Goal: Navigation & Orientation: Find specific page/section

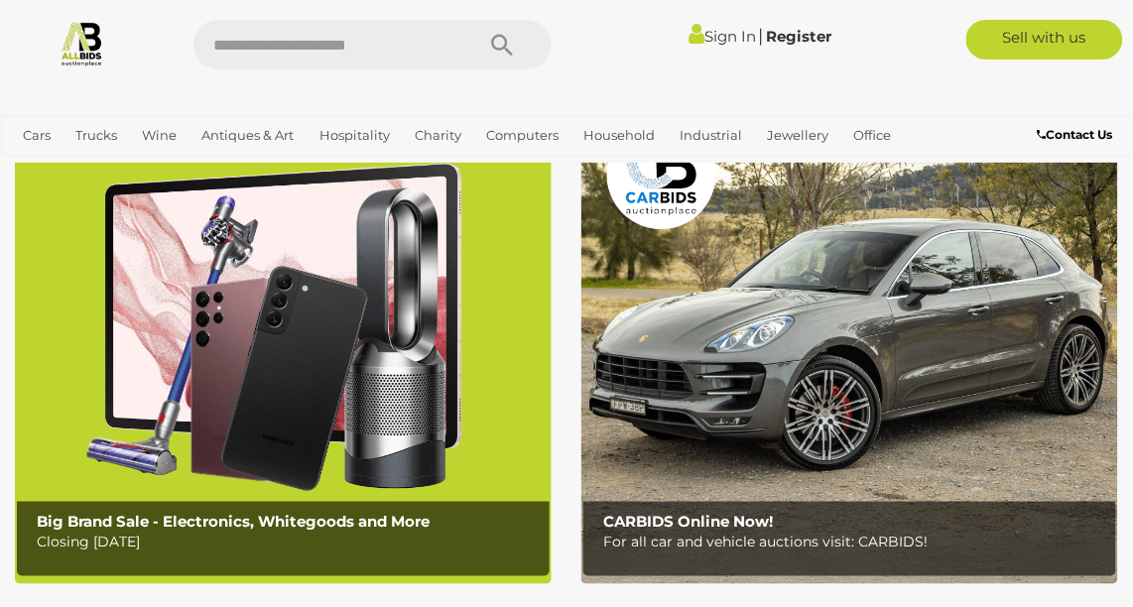
scroll to position [108, 0]
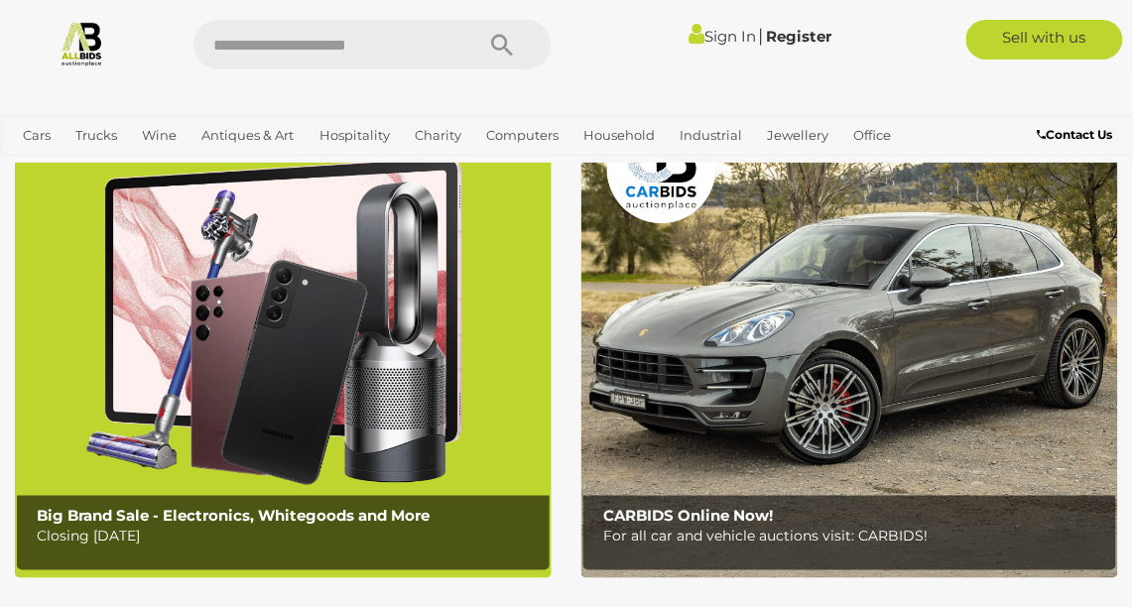
click at [234, 510] on b "Big Brand Sale - Electronics, Whitegoods and More" at bounding box center [233, 515] width 393 height 19
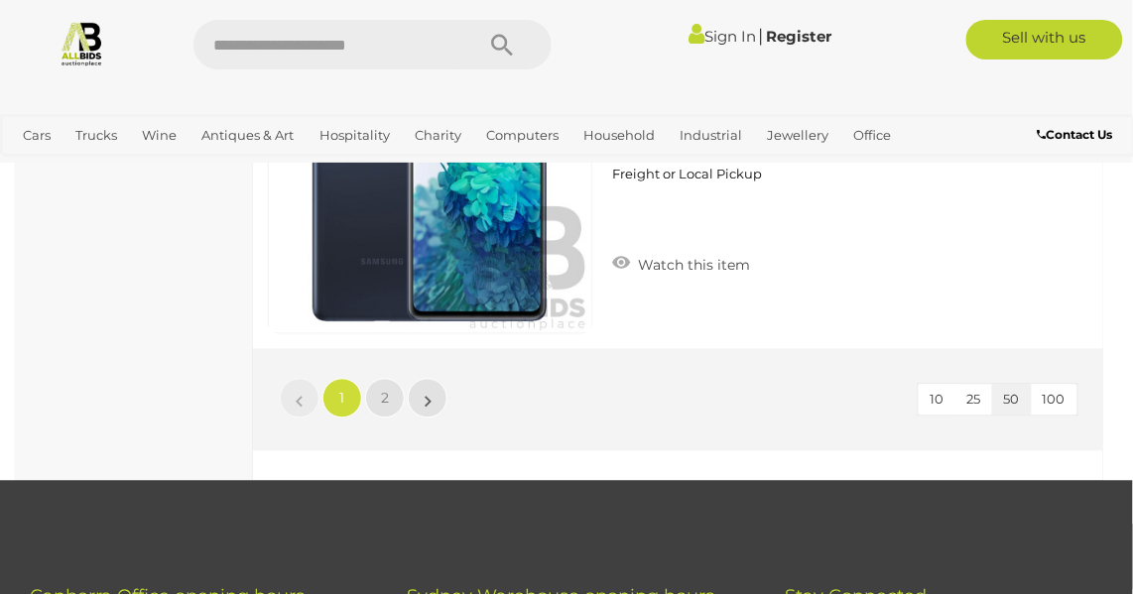
scroll to position [17789, 0]
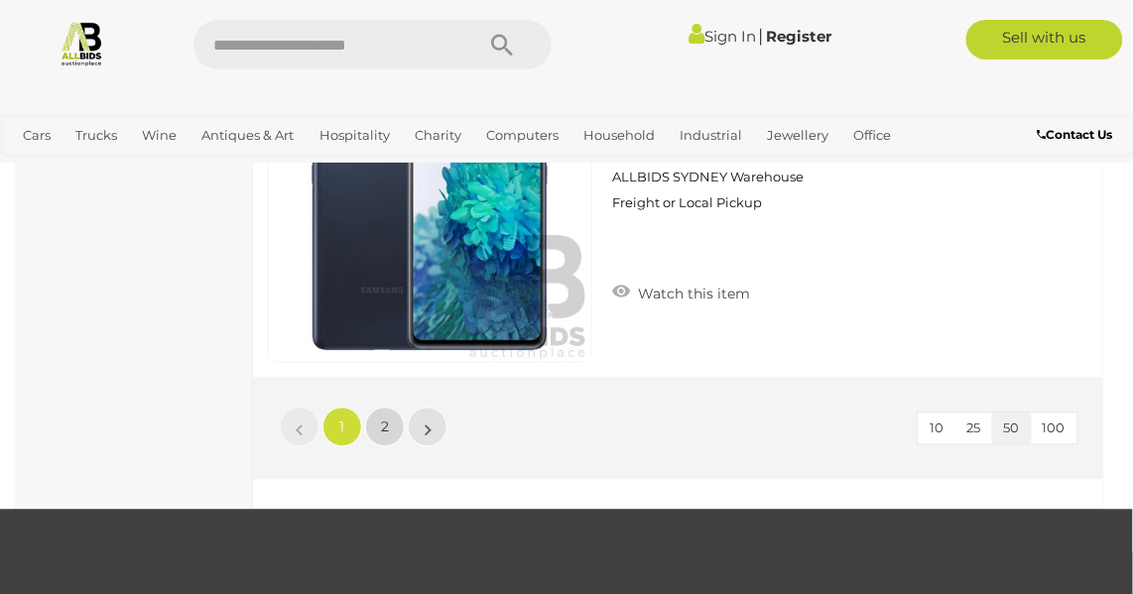
click at [379, 428] on link "2" at bounding box center [385, 428] width 40 height 40
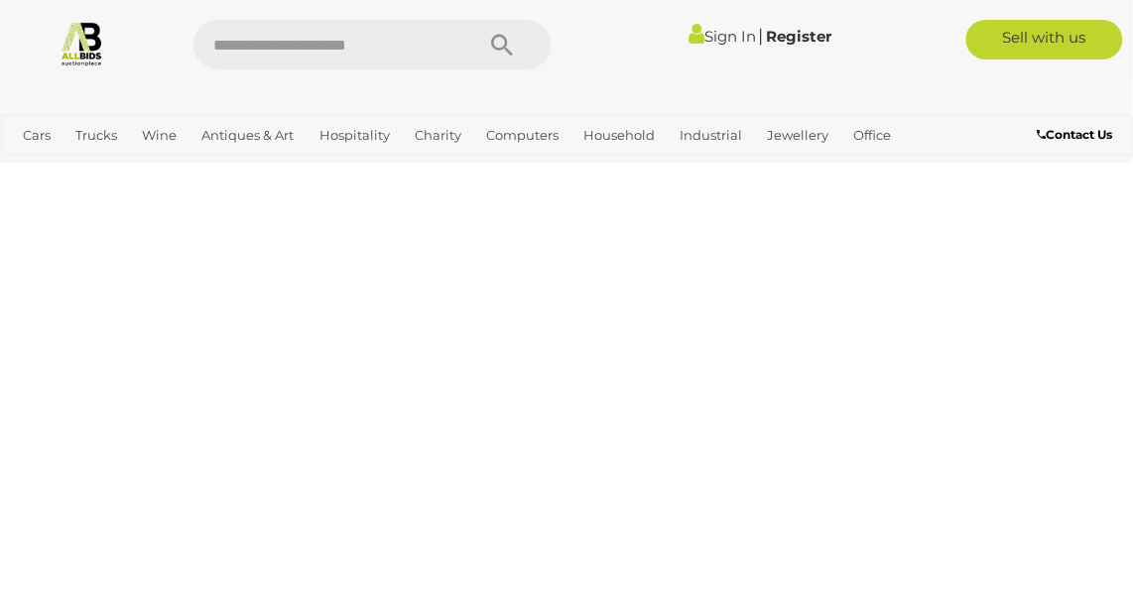
scroll to position [103, 0]
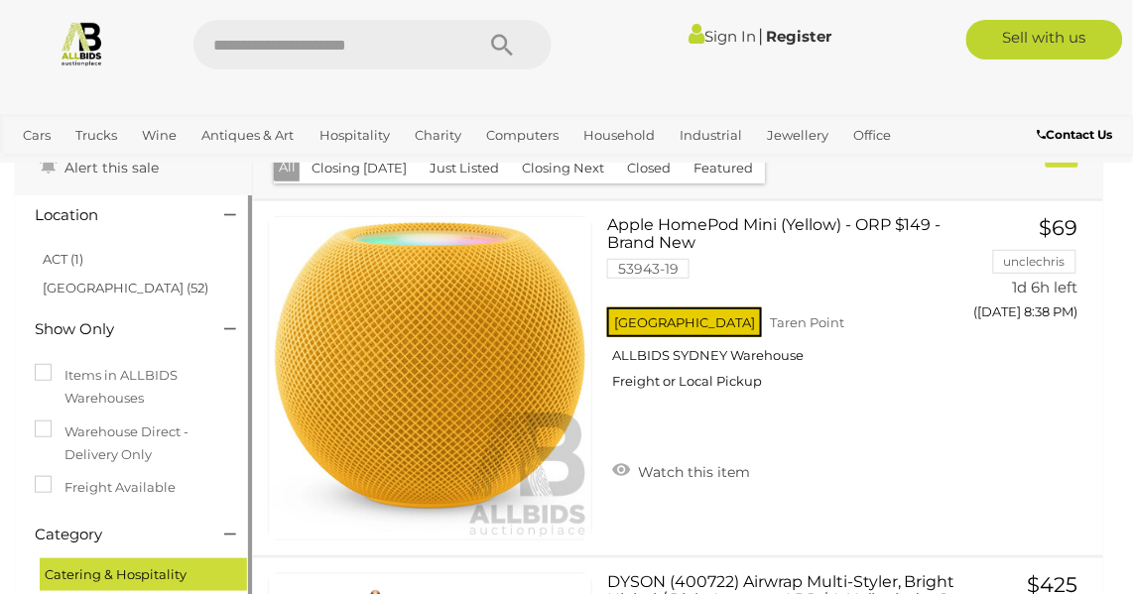
click at [123, 429] on label "Warehouse Direct - Delivery Only" at bounding box center [133, 444] width 197 height 47
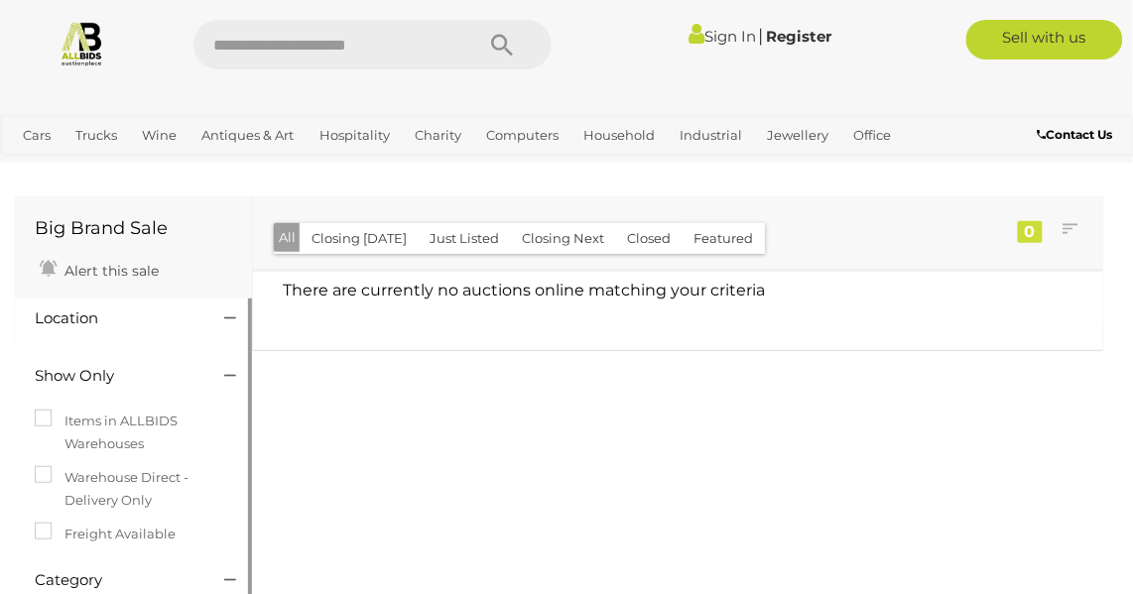
scroll to position [36, 0]
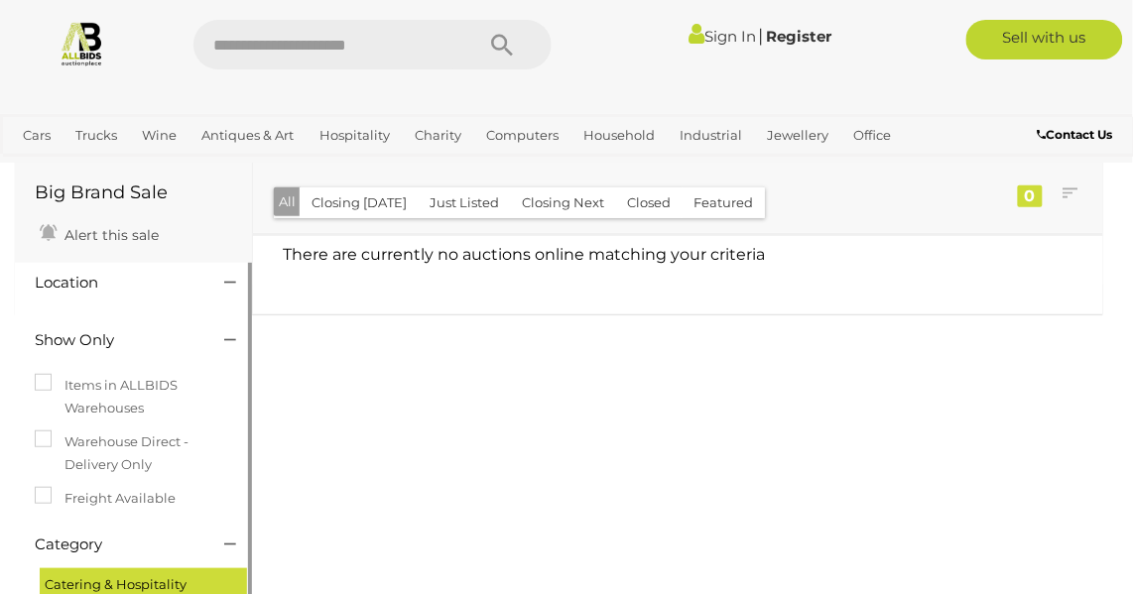
click at [106, 407] on label "Items in ALLBIDS Warehouses" at bounding box center [133, 397] width 197 height 47
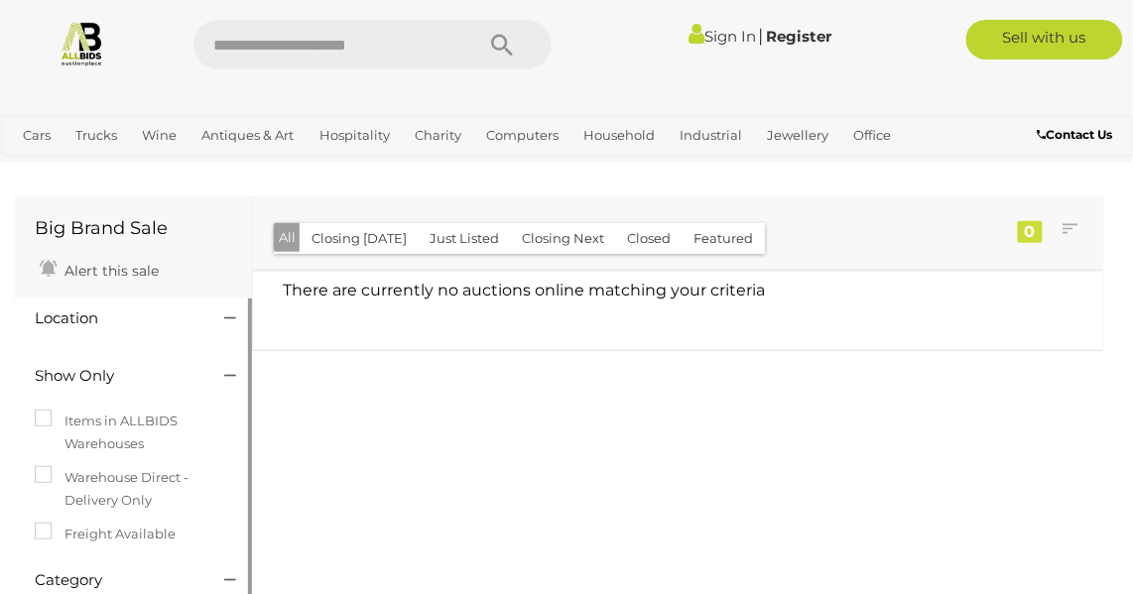
click at [109, 427] on label "Items in ALLBIDS Warehouses" at bounding box center [133, 433] width 197 height 47
click at [93, 480] on label "Warehouse Direct - Delivery Only" at bounding box center [133, 489] width 197 height 47
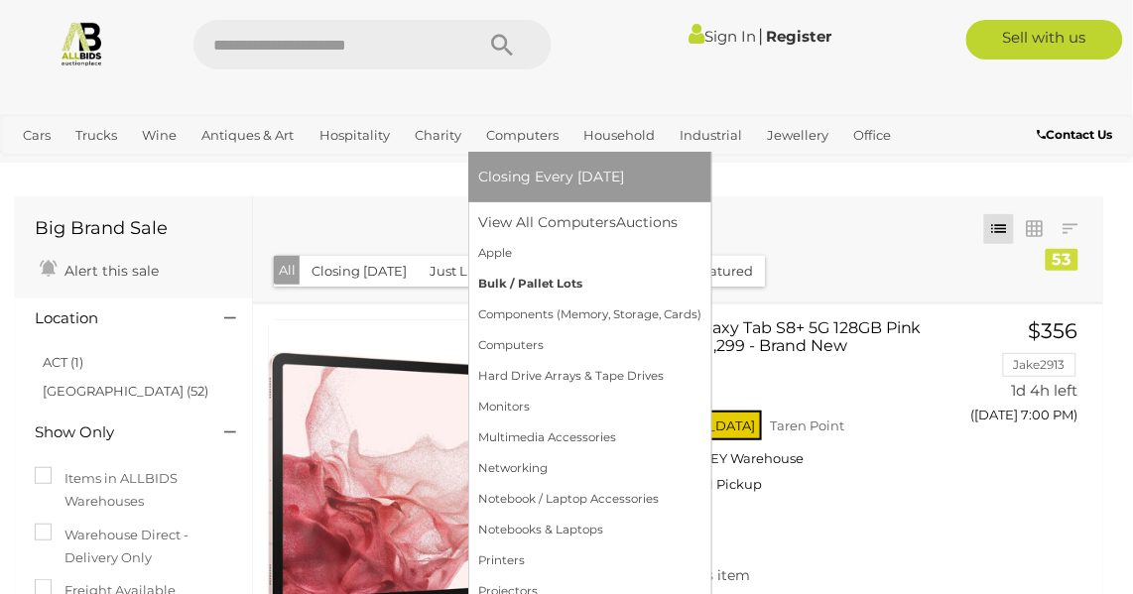
click at [504, 286] on link "Bulk / Pallet Lots" at bounding box center [589, 284] width 223 height 31
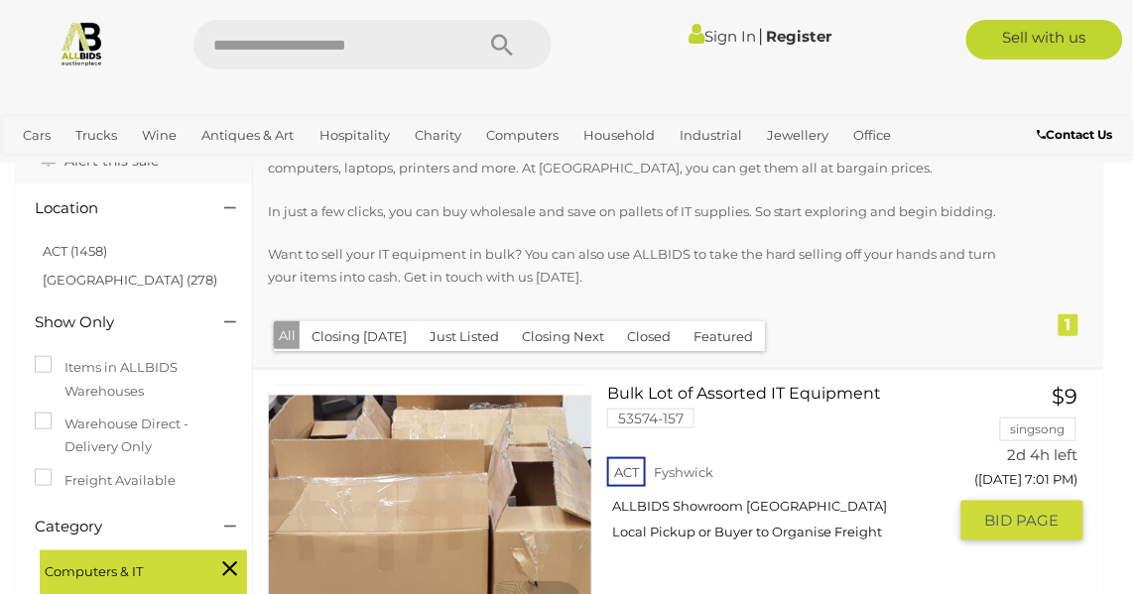
scroll to position [108, 0]
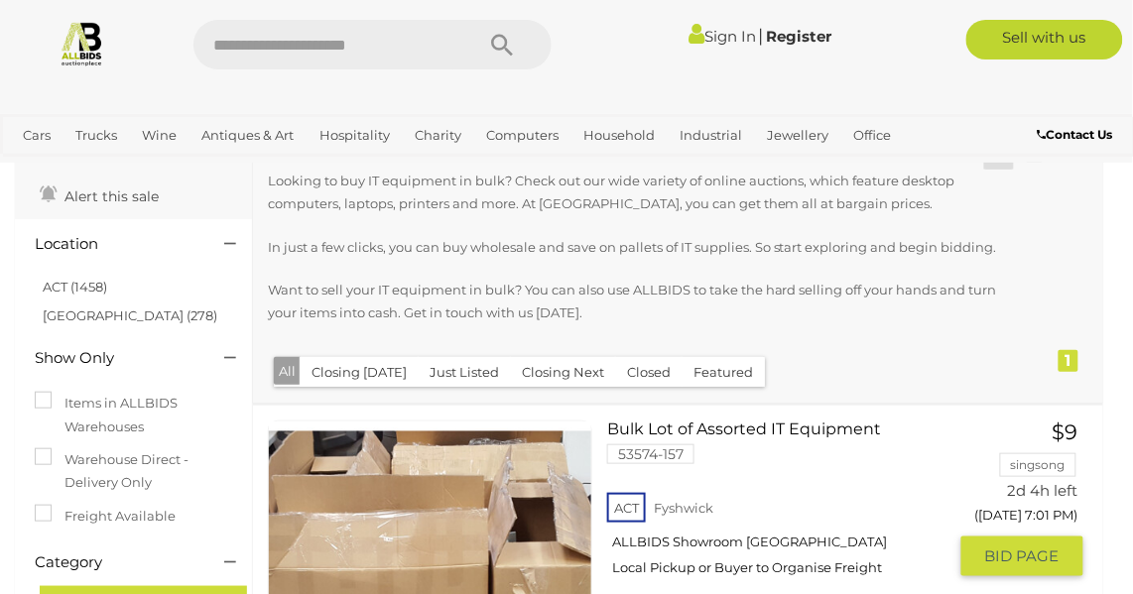
click at [658, 554] on div "ACT [GEOGRAPHIC_DATA] ALLBIDS Showroom [GEOGRAPHIC_DATA] Local Pickup or Buyer …" at bounding box center [776, 540] width 339 height 102
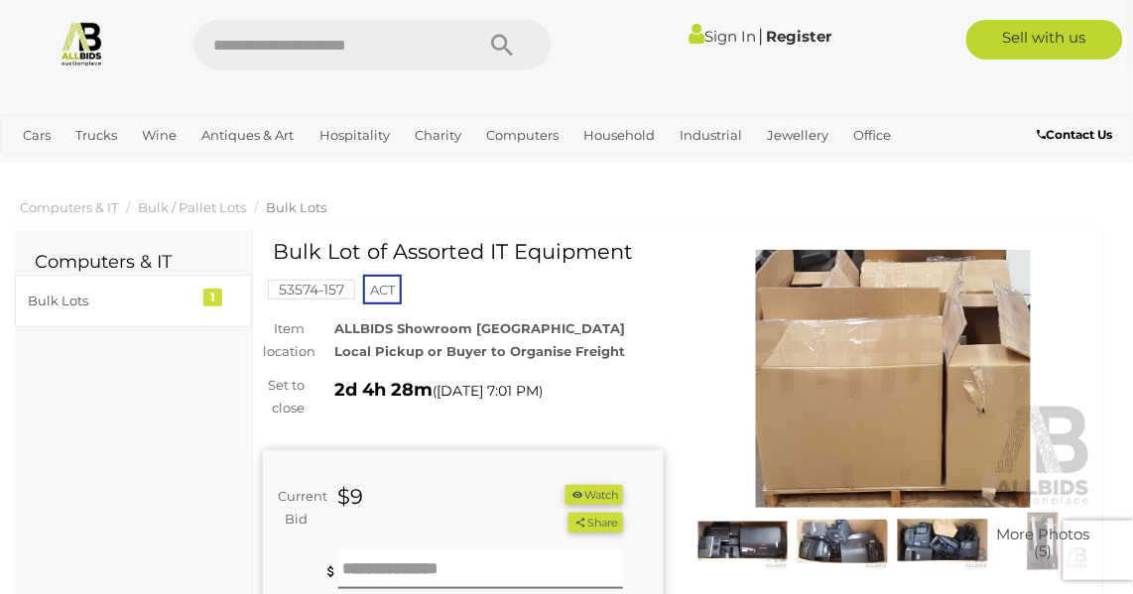
click at [947, 551] on img at bounding box center [943, 542] width 90 height 59
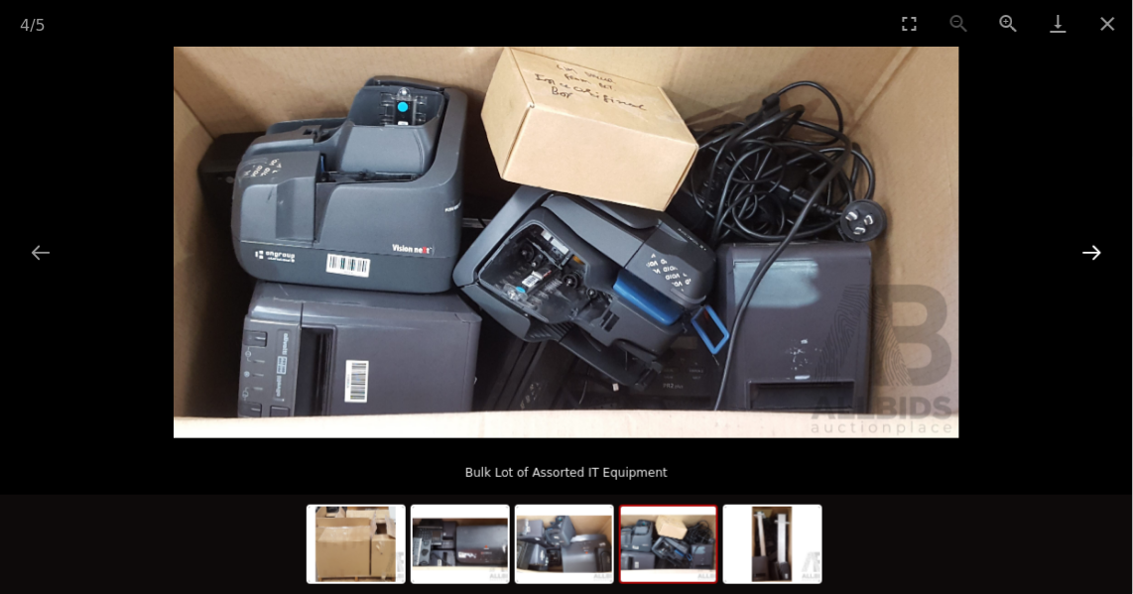
click at [1091, 261] on button "Next slide" at bounding box center [1093, 252] width 42 height 39
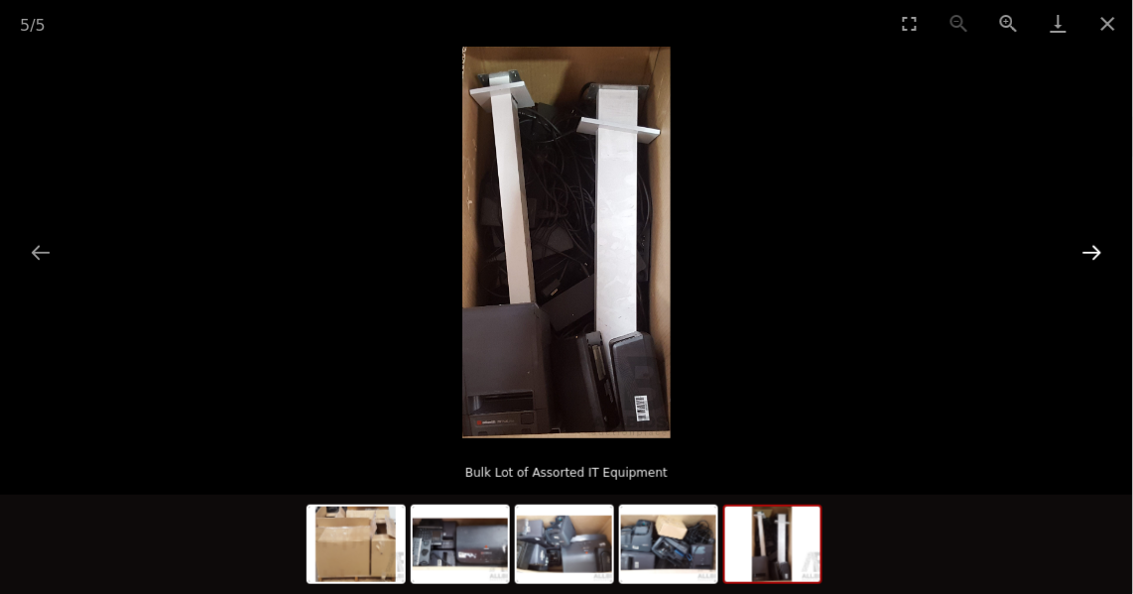
click at [1091, 261] on button "Next slide" at bounding box center [1093, 252] width 42 height 39
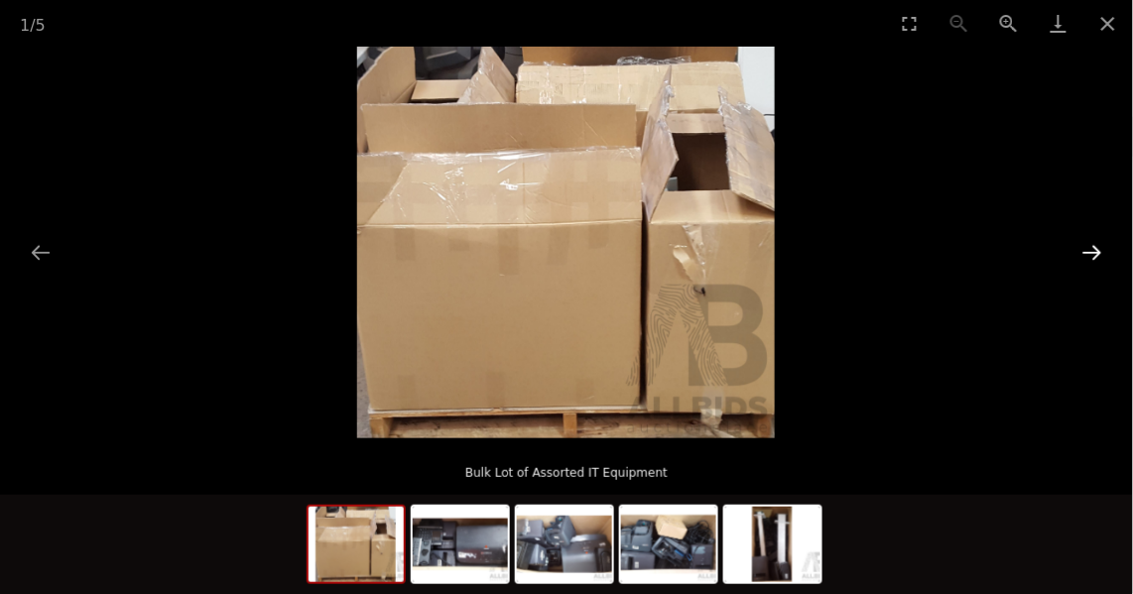
click at [1091, 261] on button "Next slide" at bounding box center [1093, 252] width 42 height 39
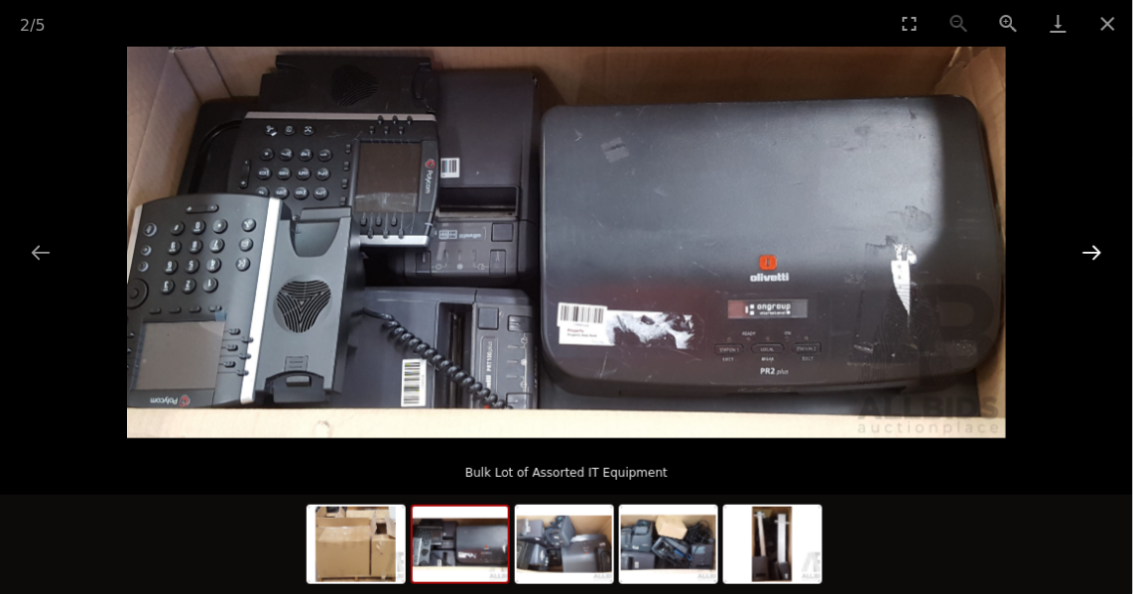
click at [1091, 261] on button "Next slide" at bounding box center [1093, 252] width 42 height 39
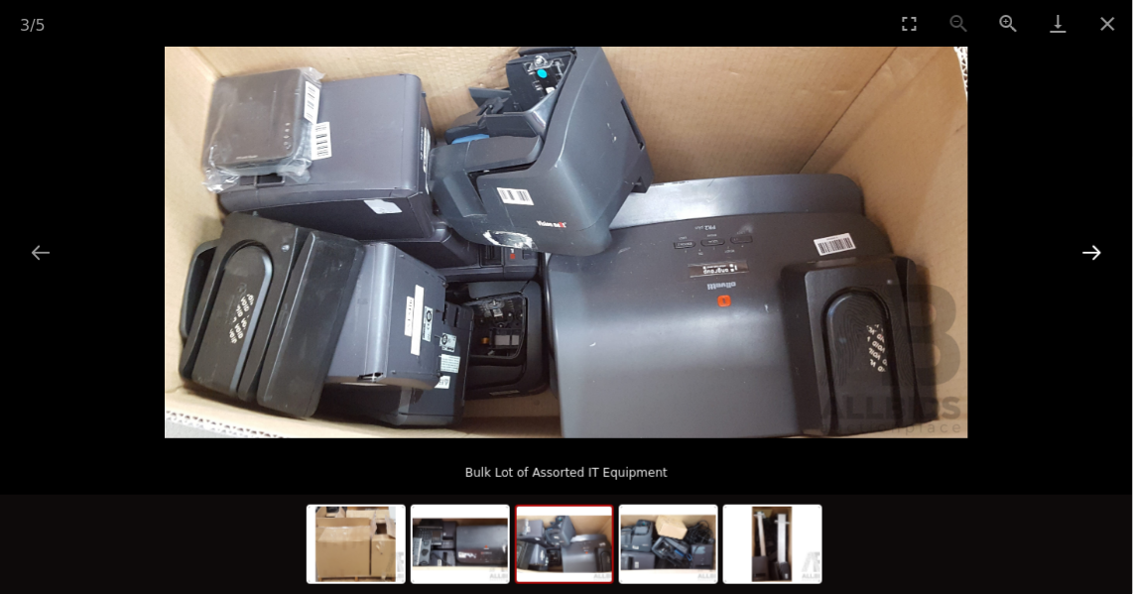
click at [1091, 261] on button "Next slide" at bounding box center [1093, 252] width 42 height 39
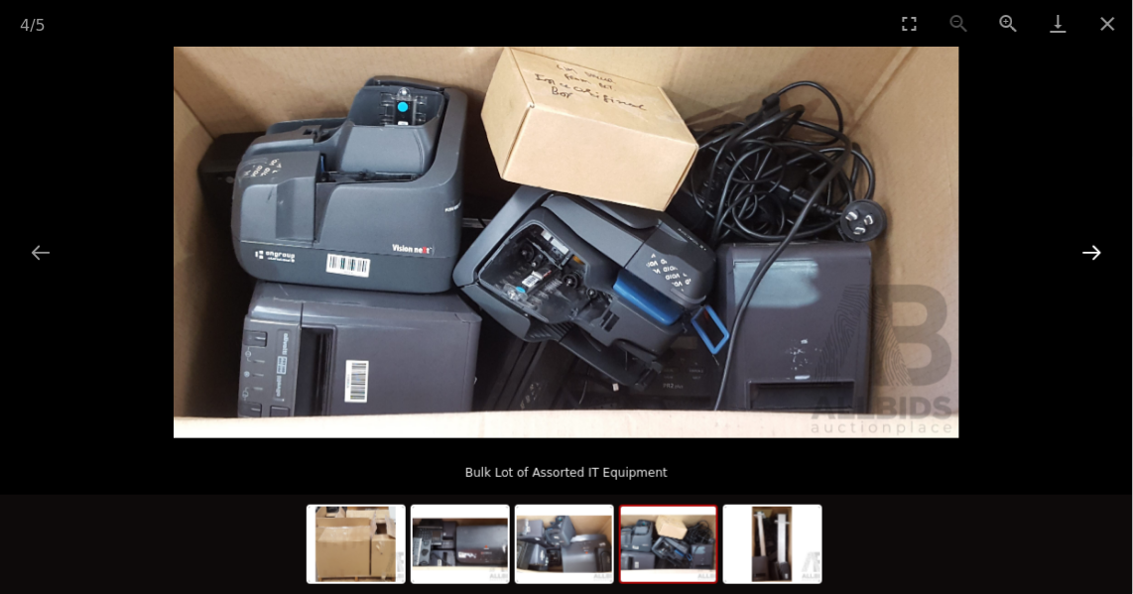
click at [1091, 261] on button "Next slide" at bounding box center [1093, 252] width 42 height 39
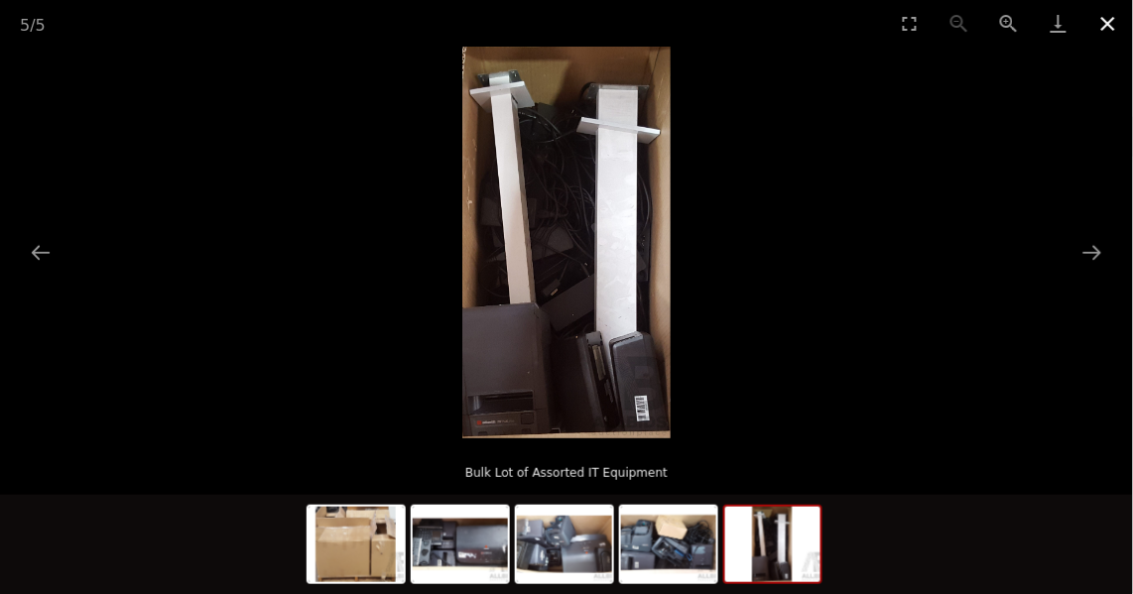
click at [1107, 24] on button "Close gallery" at bounding box center [1109, 23] width 50 height 47
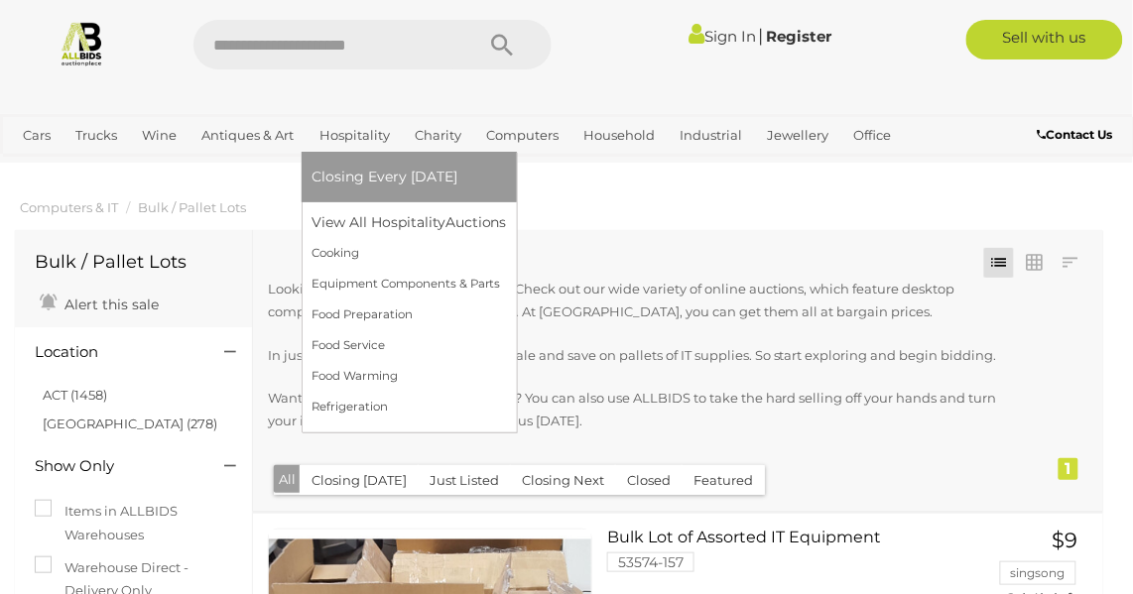
click at [338, 134] on link "Hospitality" at bounding box center [355, 135] width 86 height 33
click at [375, 379] on link "Food Warming" at bounding box center [409, 376] width 195 height 31
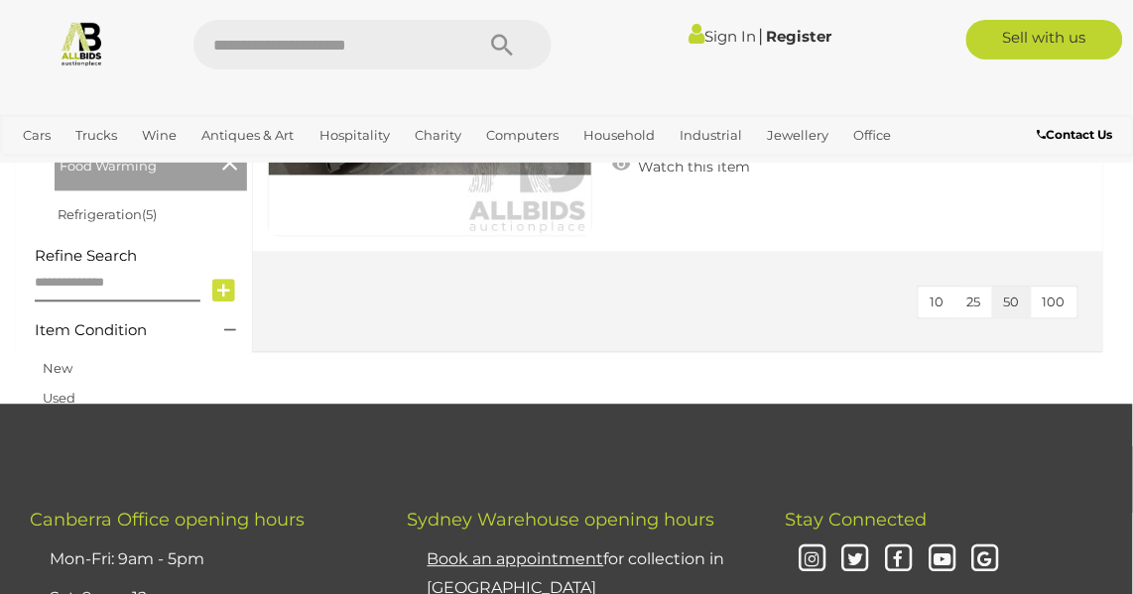
scroll to position [794, 4]
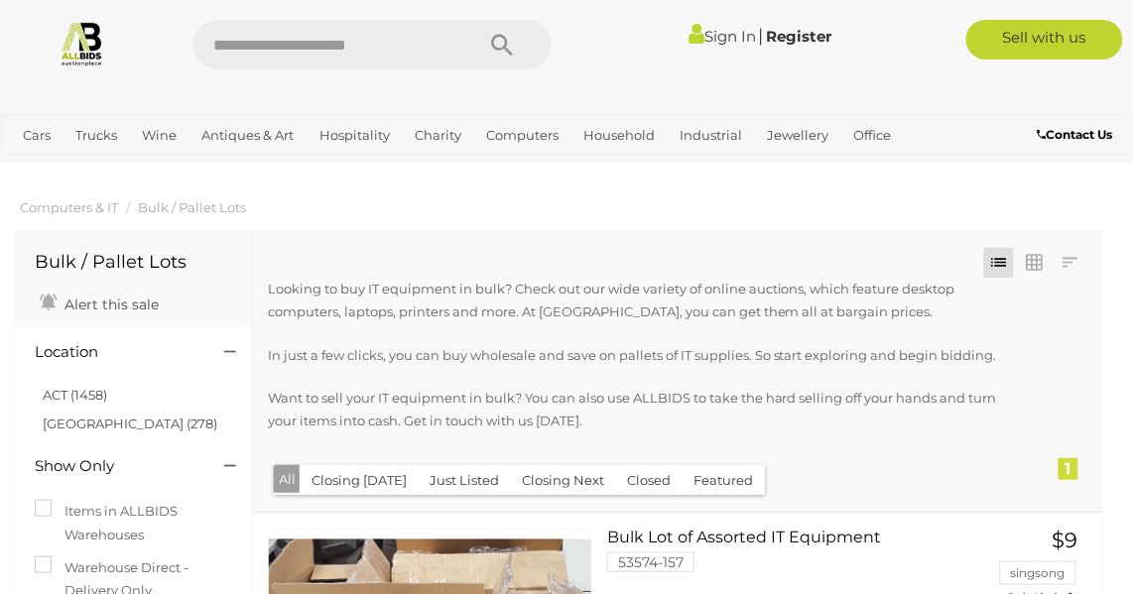
scroll to position [409, 0]
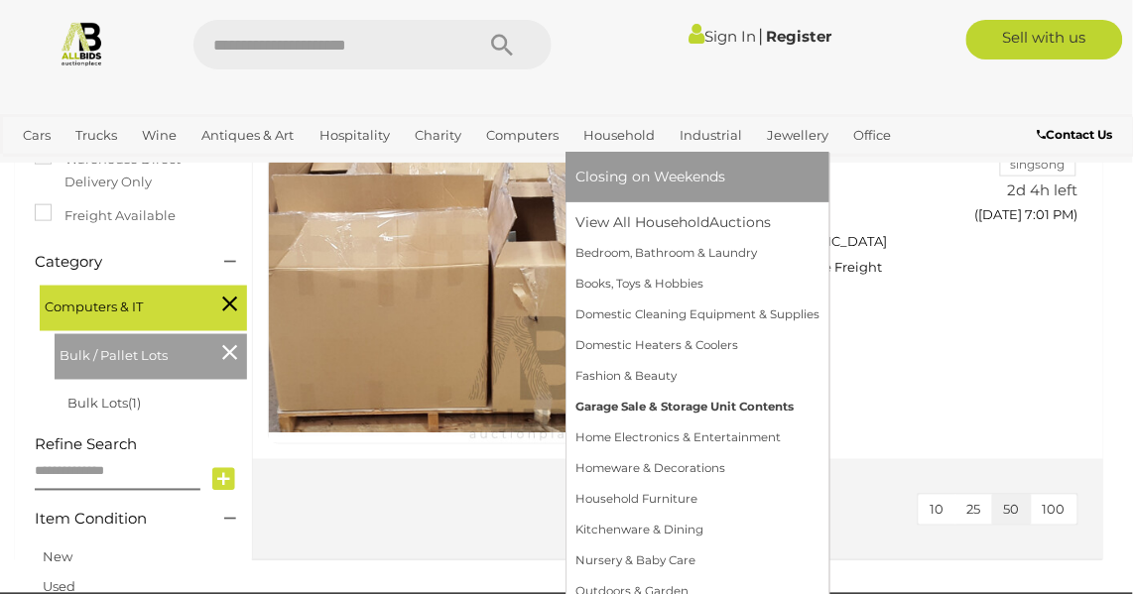
click at [610, 413] on link "Garage Sale & Storage Unit Contents" at bounding box center [698, 407] width 244 height 31
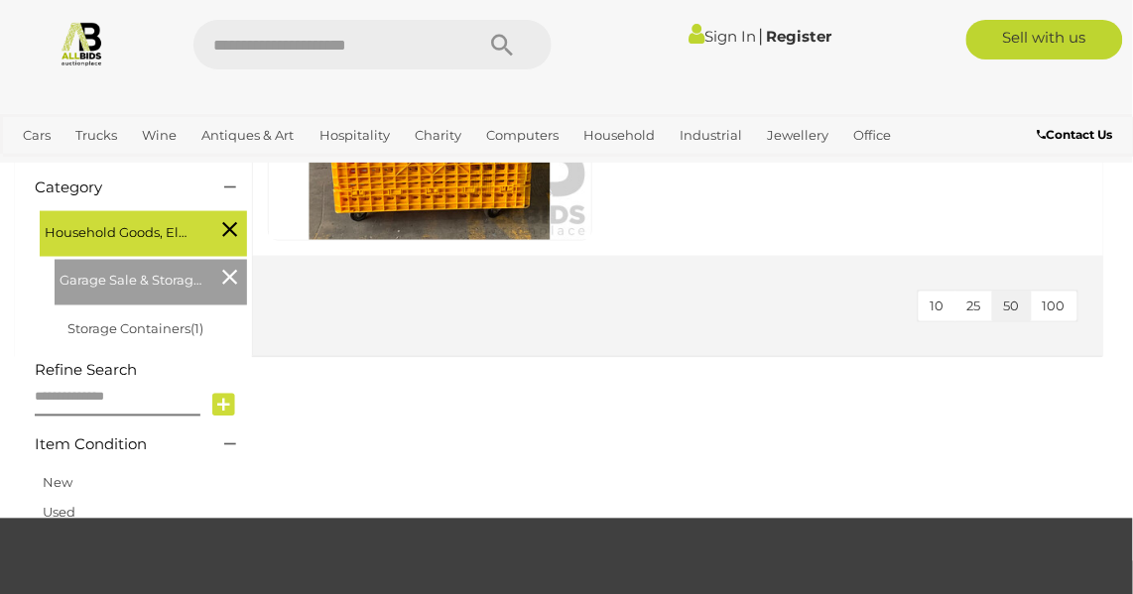
scroll to position [505, 0]
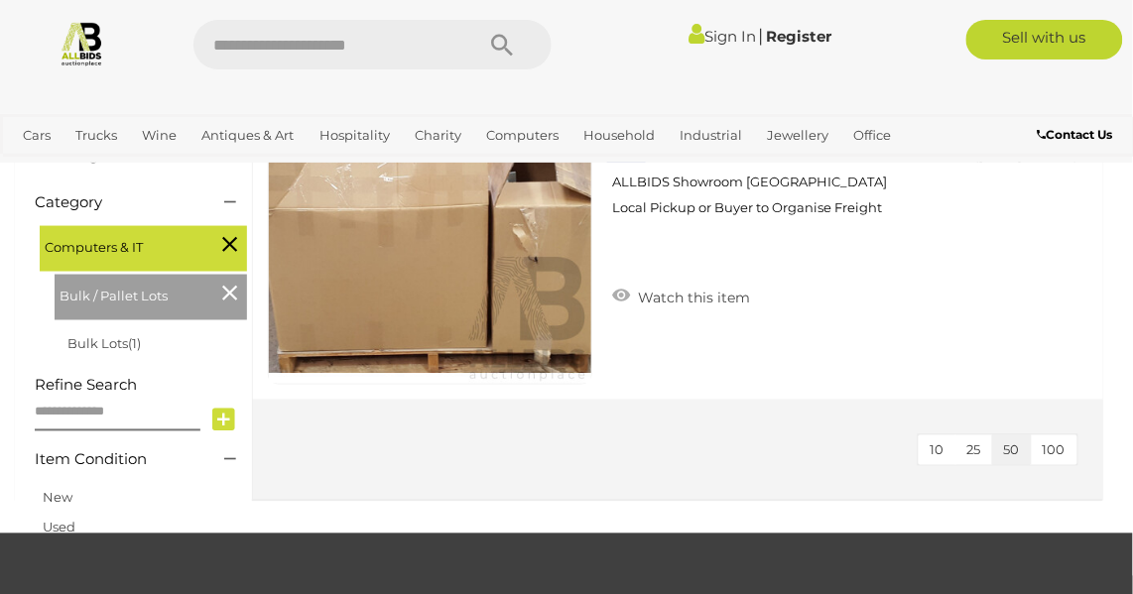
scroll to position [409, 0]
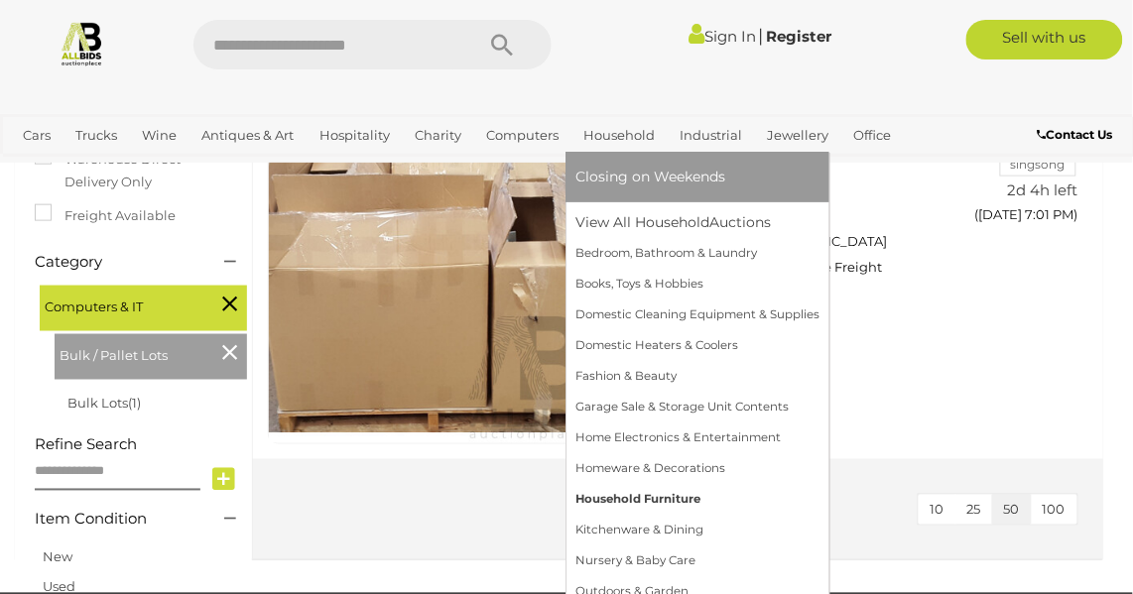
click at [601, 505] on link "Household Furniture" at bounding box center [698, 499] width 244 height 31
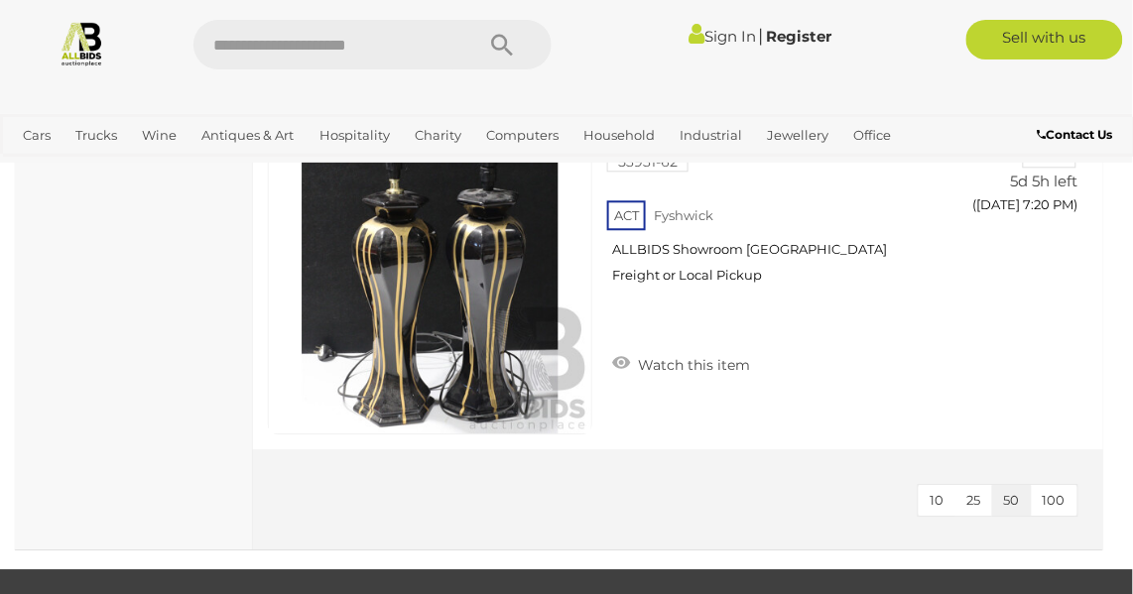
scroll to position [2490, 0]
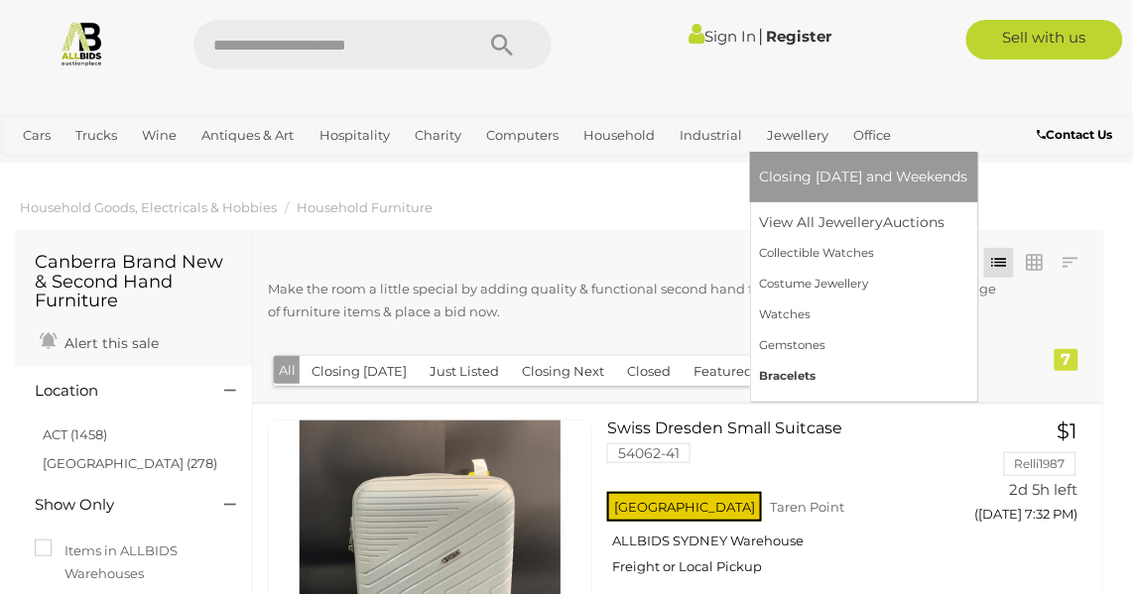
click at [769, 377] on link "Bracelets" at bounding box center [864, 376] width 208 height 31
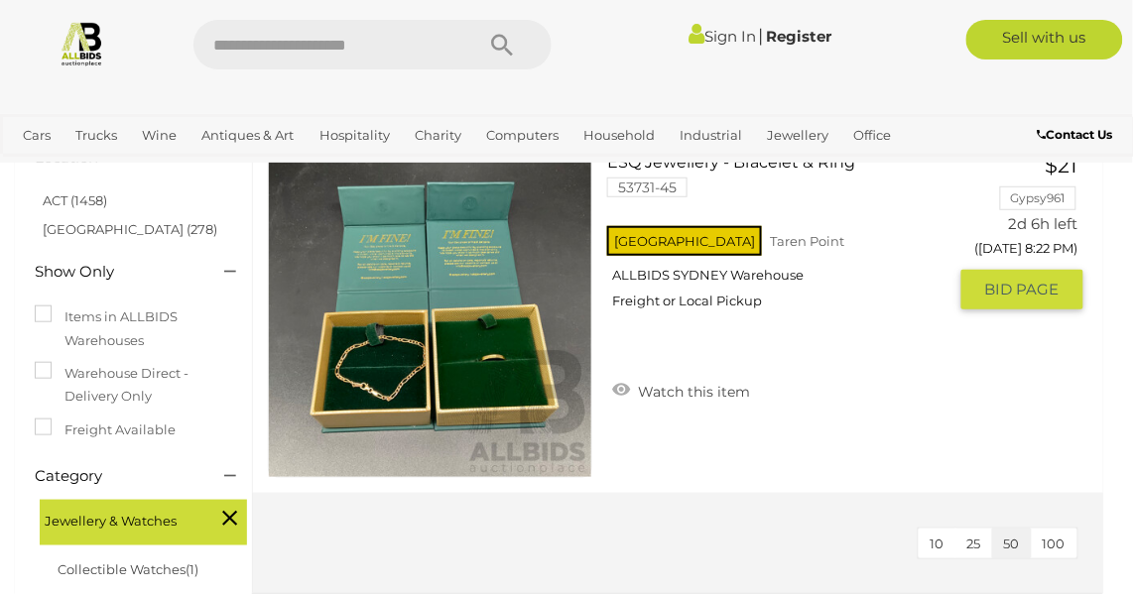
scroll to position [252, 0]
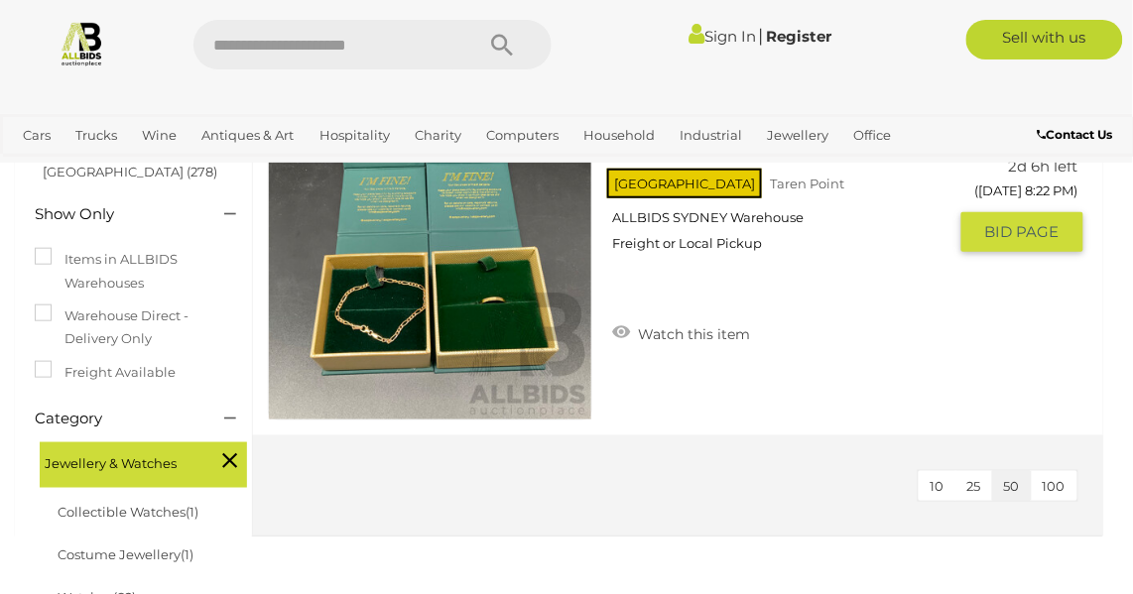
click at [410, 332] on img at bounding box center [430, 258] width 323 height 323
